Goal: Complete application form

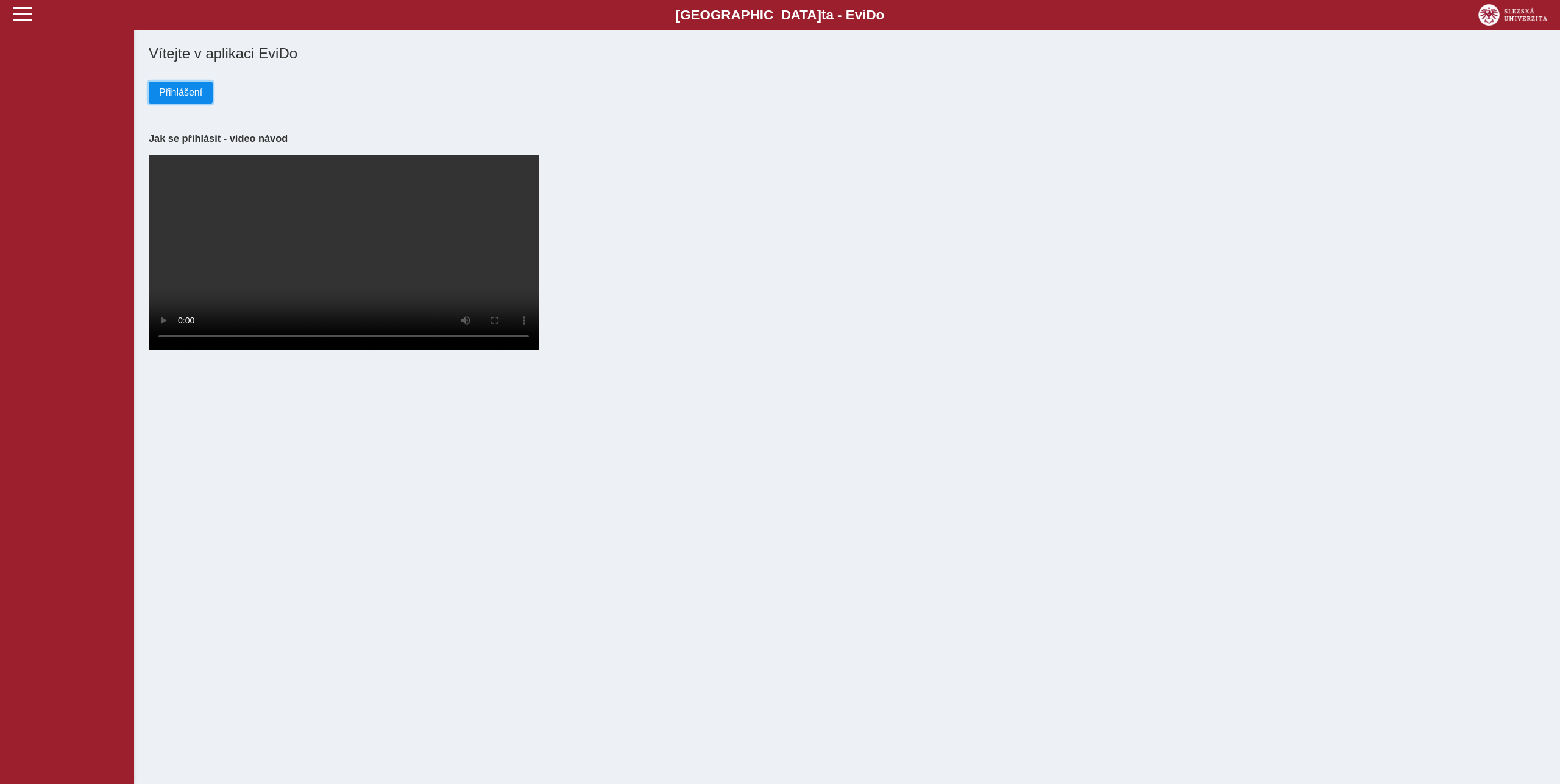
click at [186, 94] on span "Přihlášení" at bounding box center [180, 93] width 44 height 11
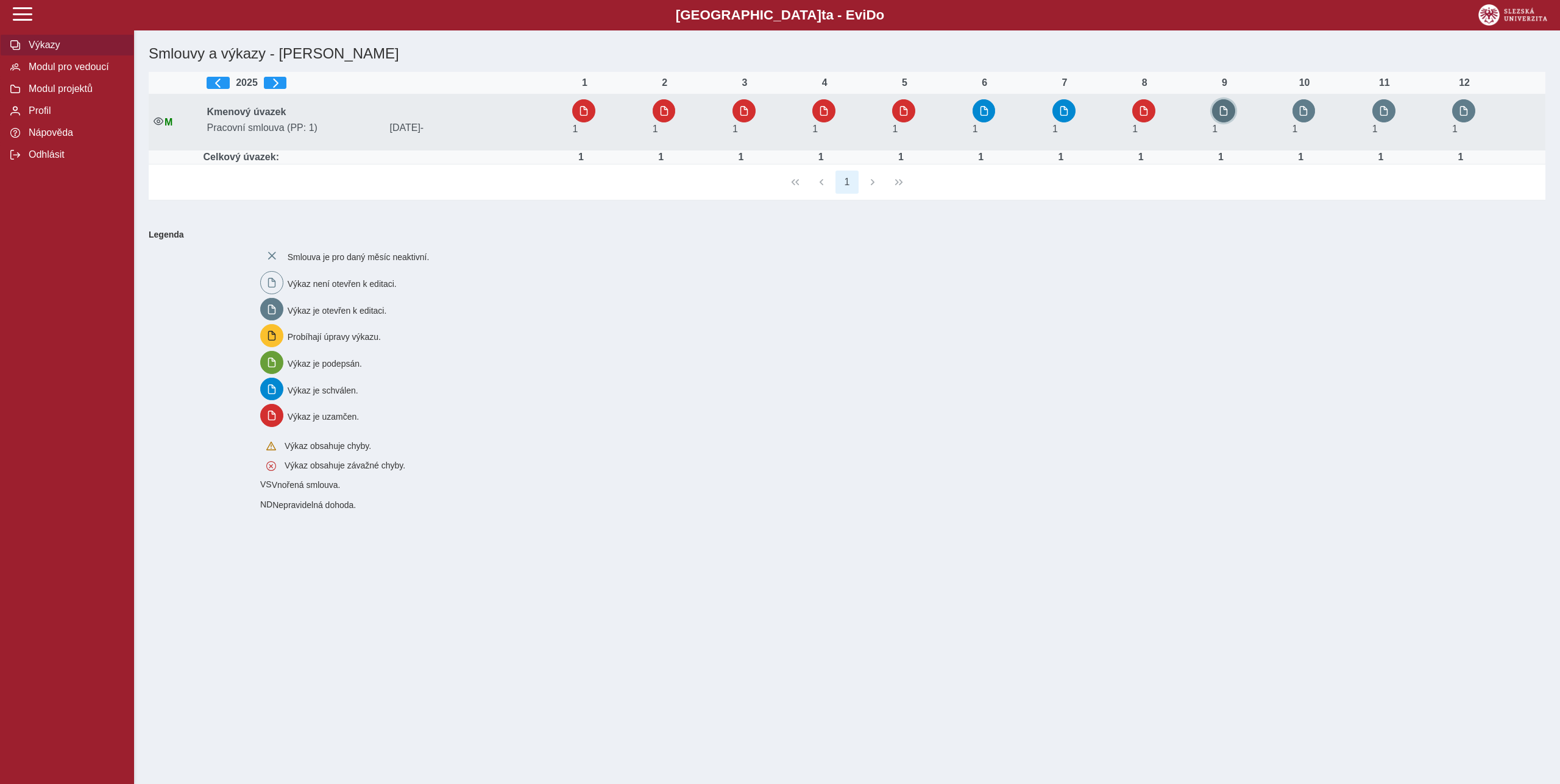
click at [1225, 110] on span "button" at bounding box center [1224, 111] width 10 height 10
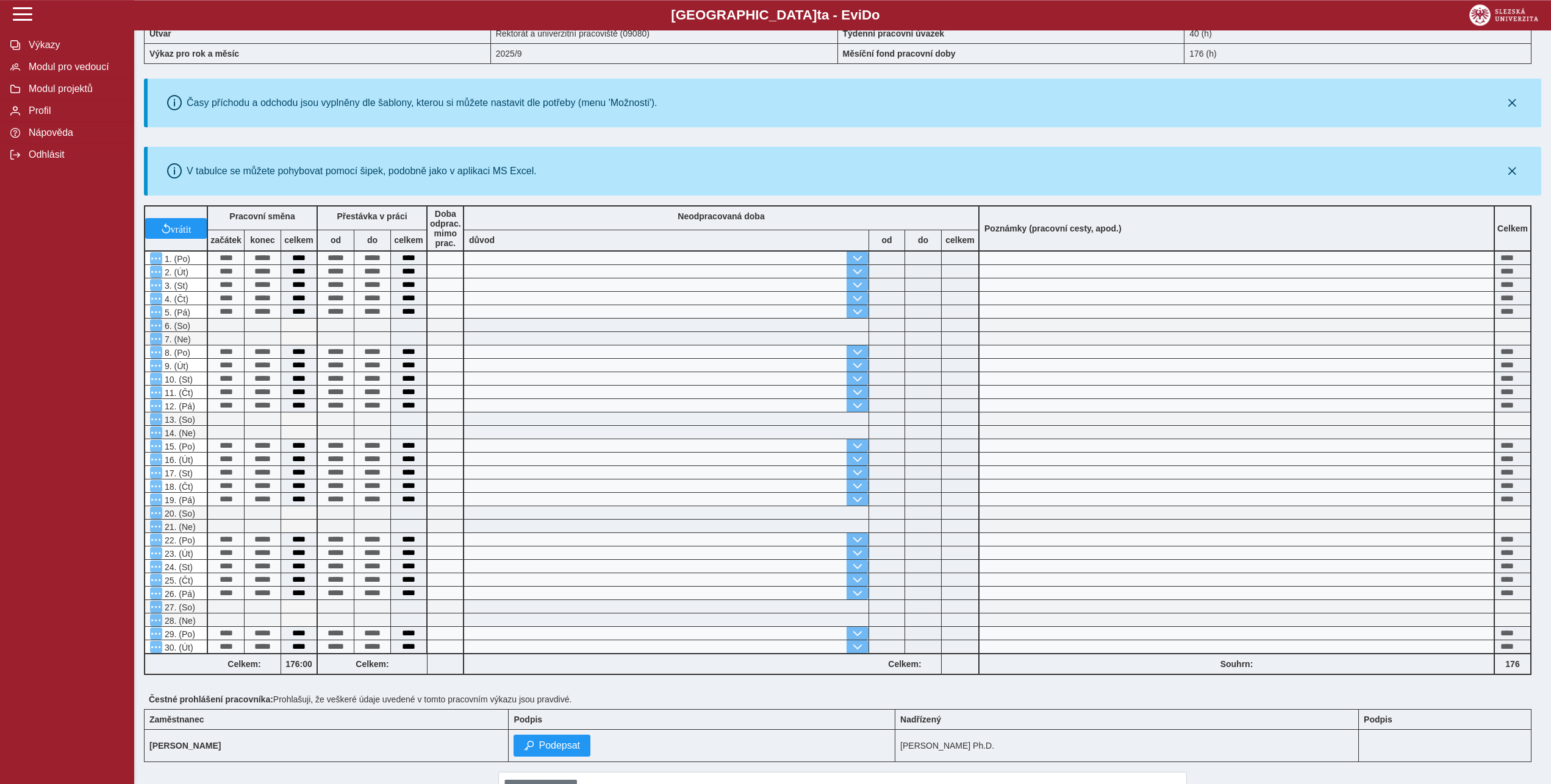
scroll to position [151, 0]
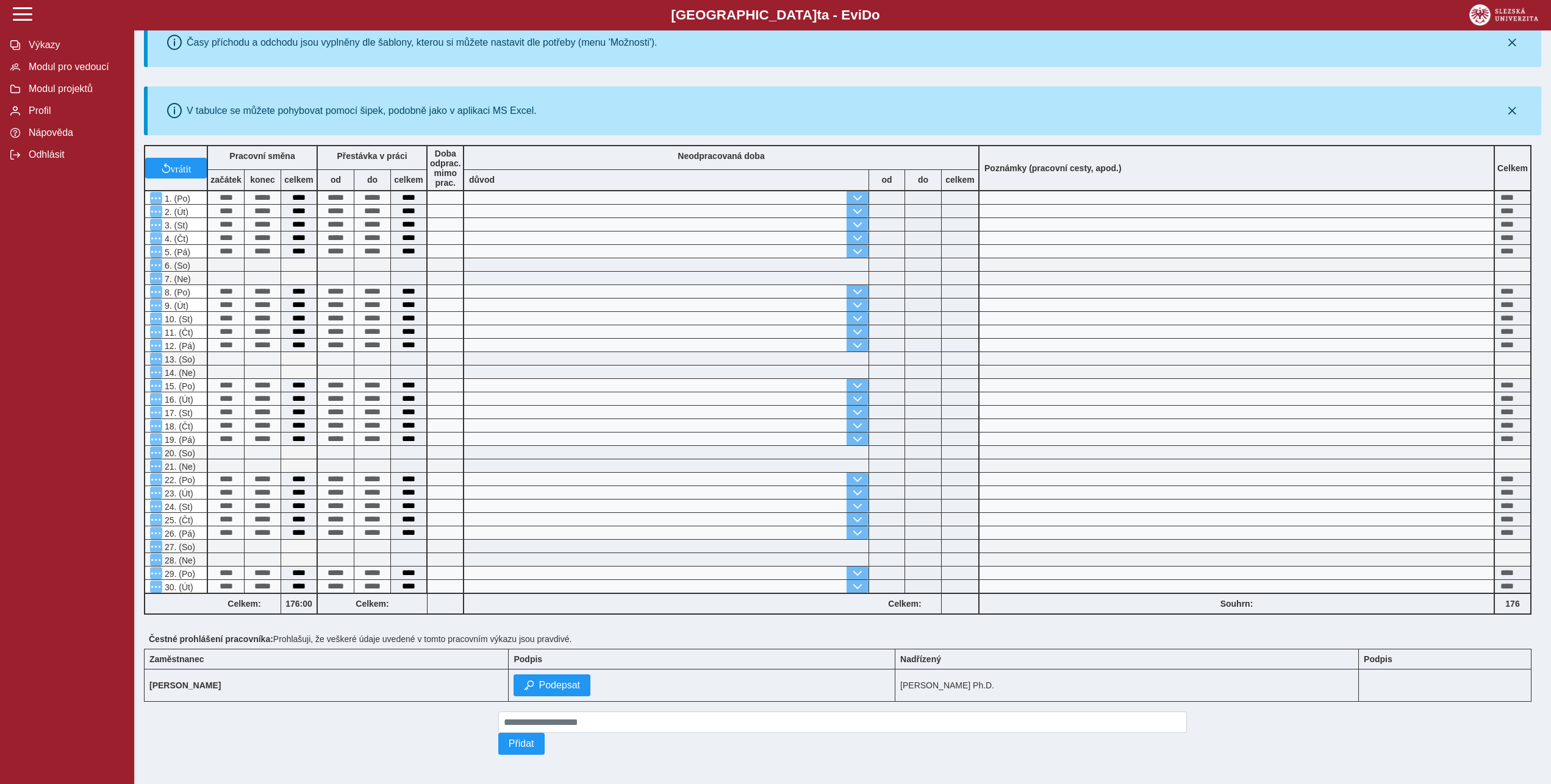
click at [895, 681] on td "[PERSON_NAME] Ph.D." at bounding box center [1126, 686] width 463 height 32
click at [631, 760] on div at bounding box center [842, 764] width 1397 height 10
